Goal: Task Accomplishment & Management: Complete application form

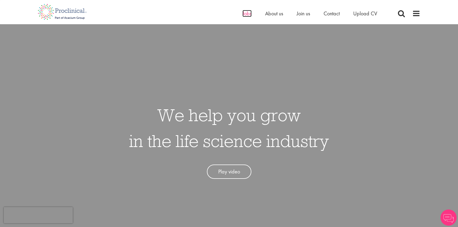
click at [246, 15] on span "Jobs" at bounding box center [247, 13] width 9 height 7
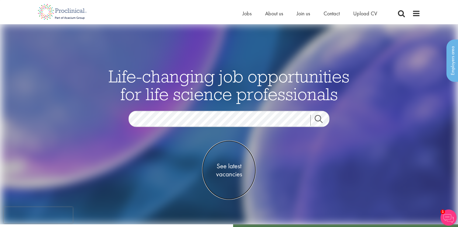
click at [232, 165] on span "See latest vacancies" at bounding box center [229, 170] width 54 height 16
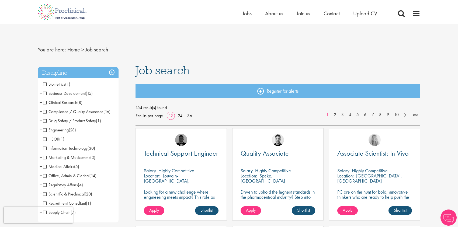
click at [44, 93] on span "Business Development" at bounding box center [64, 94] width 43 height 6
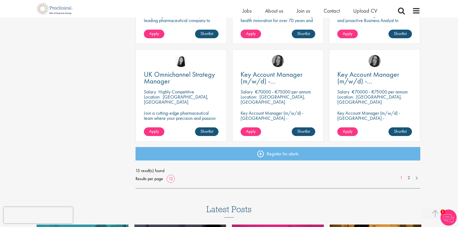
scroll to position [378, 0]
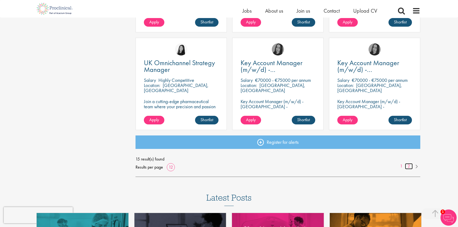
click at [409, 166] on link "2" at bounding box center [409, 166] width 8 height 6
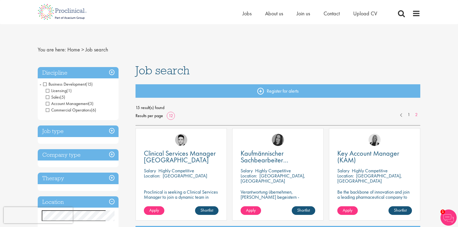
click at [40, 83] on span "-" at bounding box center [41, 84] width 2 height 8
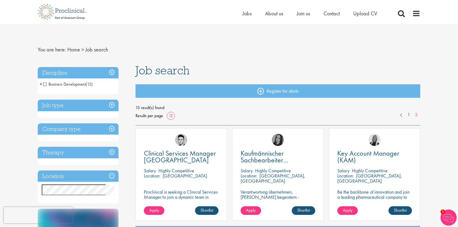
click at [112, 73] on h3 "Discipline" at bounding box center [78, 73] width 81 height 12
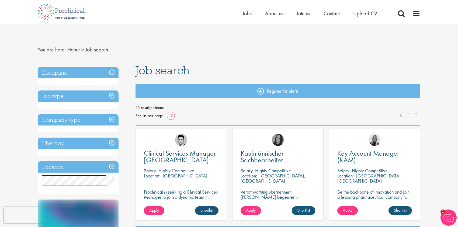
click at [112, 73] on h3 "Discipline" at bounding box center [78, 73] width 81 height 12
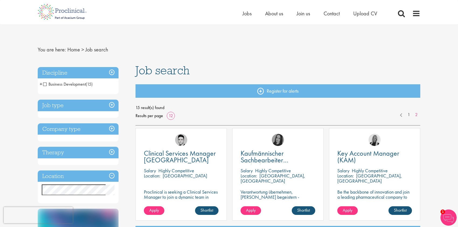
click at [40, 83] on span "+" at bounding box center [41, 84] width 3 height 8
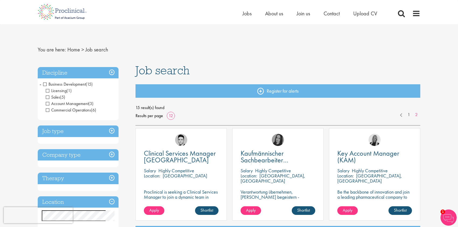
click at [40, 83] on span "-" at bounding box center [41, 84] width 2 height 8
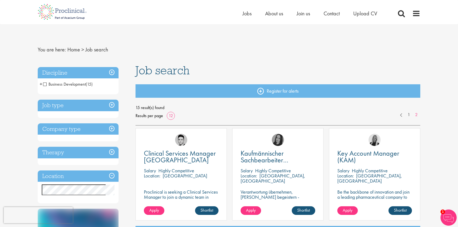
click at [113, 72] on h3 "Discipline" at bounding box center [78, 73] width 81 height 12
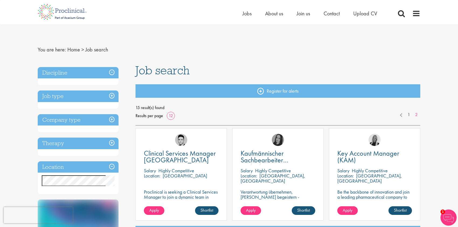
click at [112, 71] on h3 "Discipline" at bounding box center [78, 73] width 81 height 12
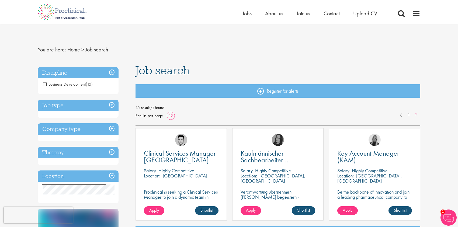
click at [112, 71] on h3 "Discipline" at bounding box center [78, 73] width 81 height 12
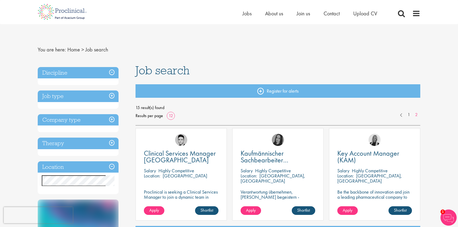
click at [67, 72] on h3 "Discipline" at bounding box center [78, 73] width 81 height 12
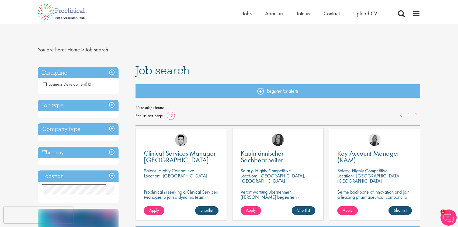
click at [44, 82] on span "Business Development" at bounding box center [64, 84] width 43 height 6
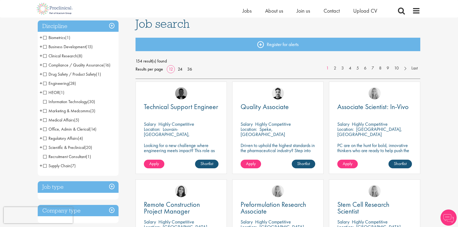
scroll to position [54, 0]
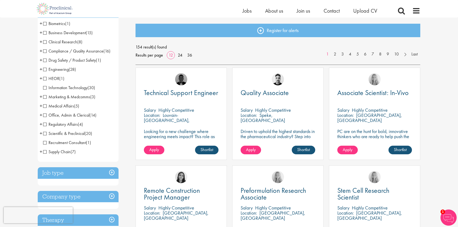
click at [43, 134] on span "Scientific & Preclinical" at bounding box center [64, 134] width 42 height 6
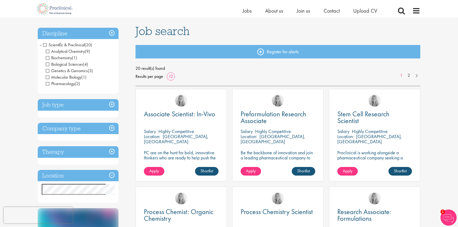
scroll to position [54, 0]
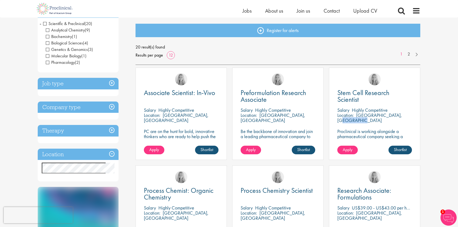
drag, startPoint x: 357, startPoint y: 114, endPoint x: 375, endPoint y: 117, distance: 18.7
click at [375, 117] on p "[GEOGRAPHIC_DATA], [GEOGRAPHIC_DATA]" at bounding box center [370, 117] width 65 height 11
copy p "[GEOGRAPHIC_DATA]"
click at [346, 152] on span "Apply" at bounding box center [348, 150] width 10 height 6
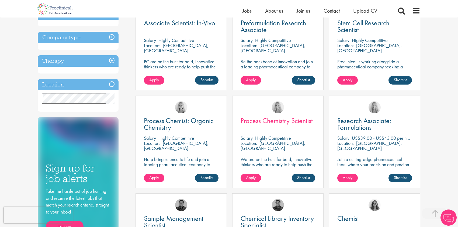
scroll to position [135, 0]
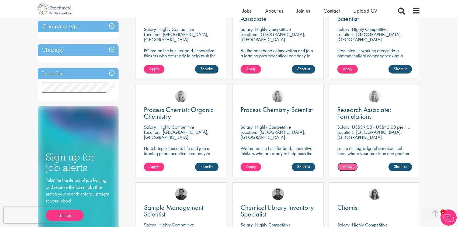
click at [350, 168] on span "Apply" at bounding box center [348, 167] width 10 height 6
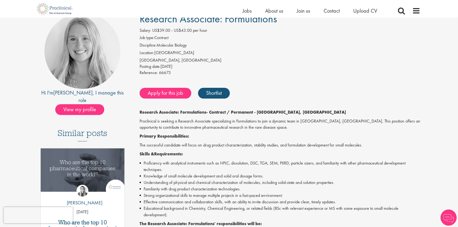
scroll to position [54, 0]
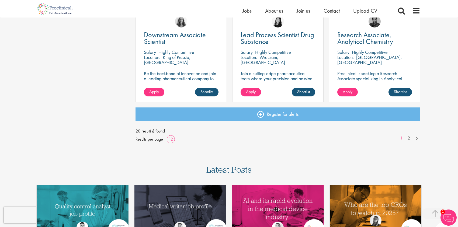
scroll to position [434, 0]
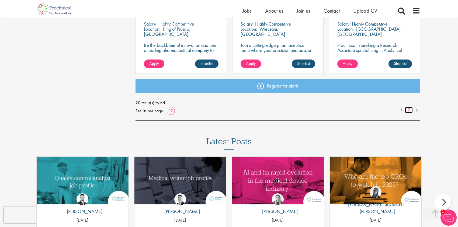
click at [408, 109] on link "2" at bounding box center [409, 110] width 8 height 6
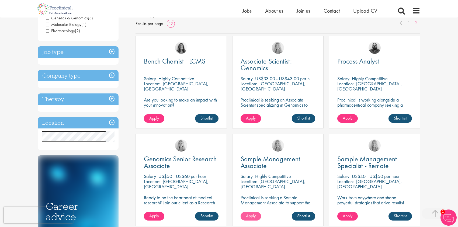
scroll to position [81, 0]
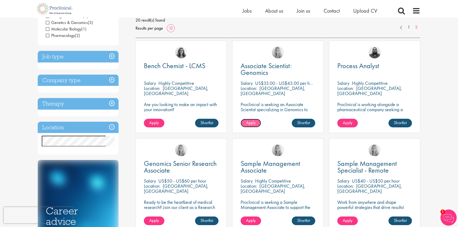
click at [251, 124] on span "Apply" at bounding box center [251, 123] width 10 height 6
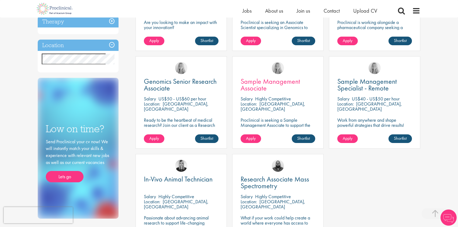
scroll to position [166, 0]
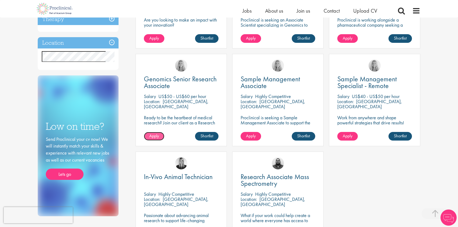
click at [148, 135] on link "Apply" at bounding box center [154, 136] width 20 height 9
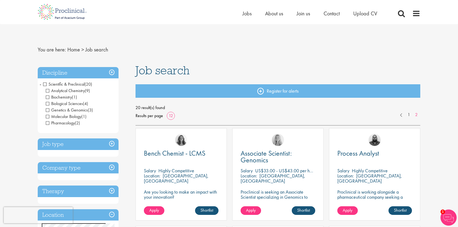
click at [48, 90] on span "Analytical Chemistry" at bounding box center [65, 91] width 39 height 6
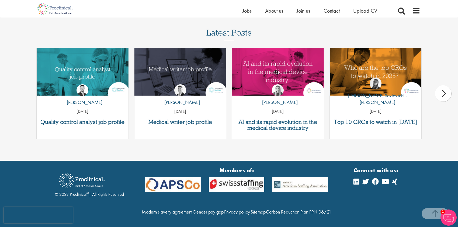
scroll to position [539, 0]
